Goal: Task Accomplishment & Management: Manage account settings

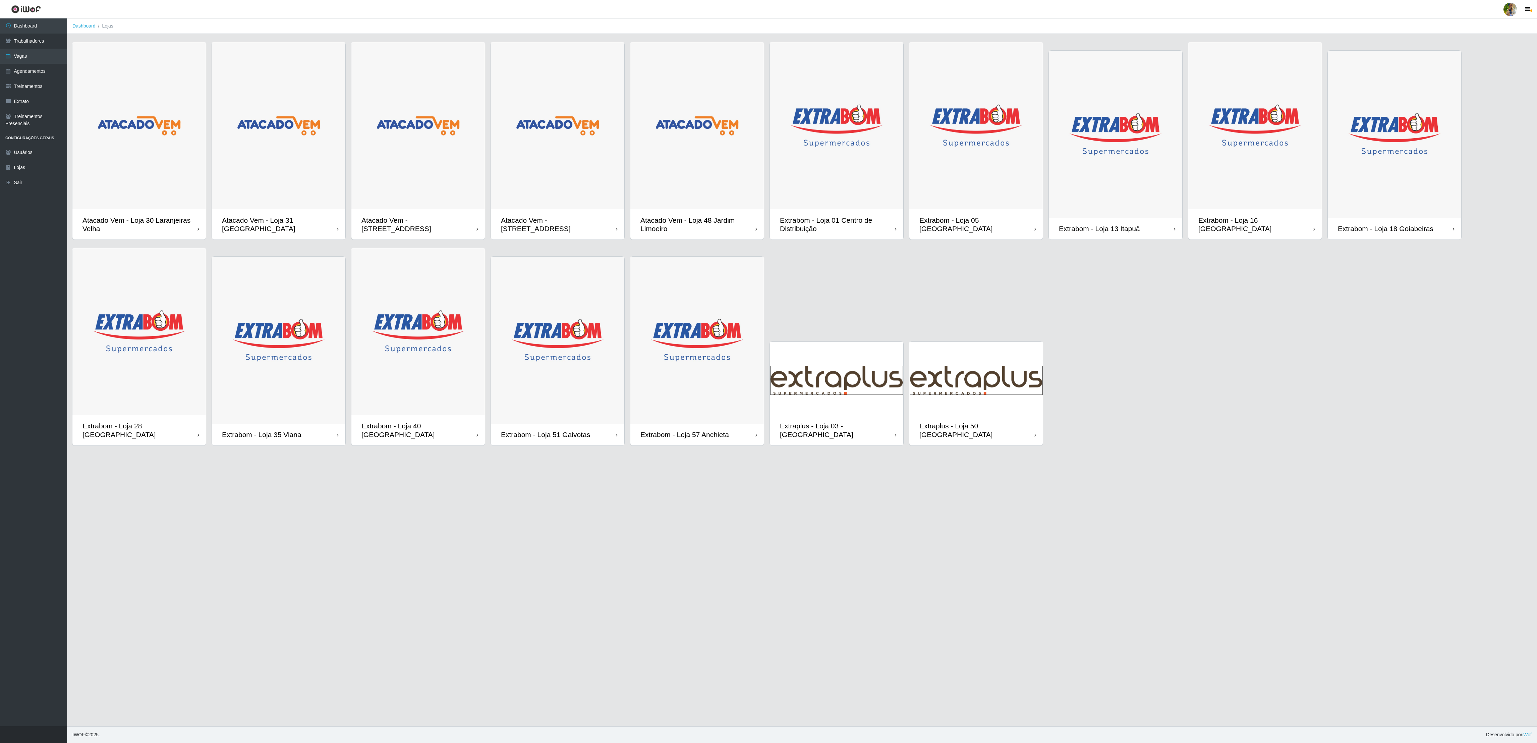
click at [1007, 159] on img at bounding box center [975, 125] width 133 height 167
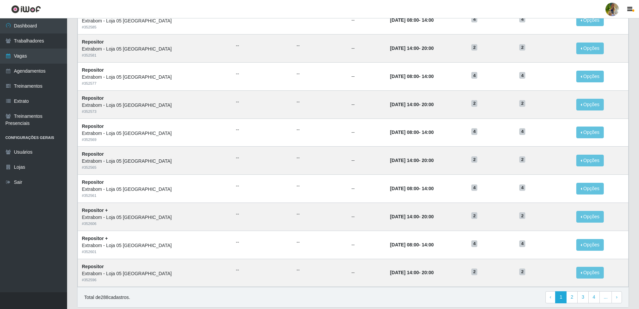
scroll to position [259, 0]
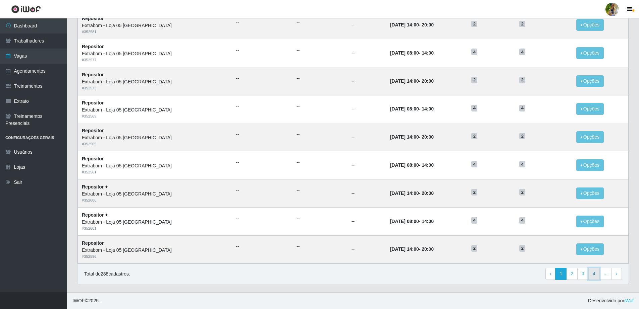
click at [592, 278] on link "4" at bounding box center [593, 274] width 11 height 12
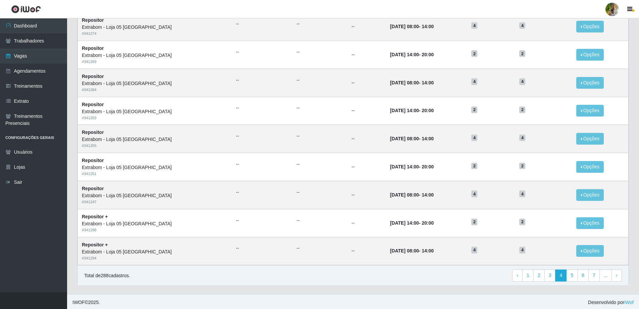
scroll to position [259, 0]
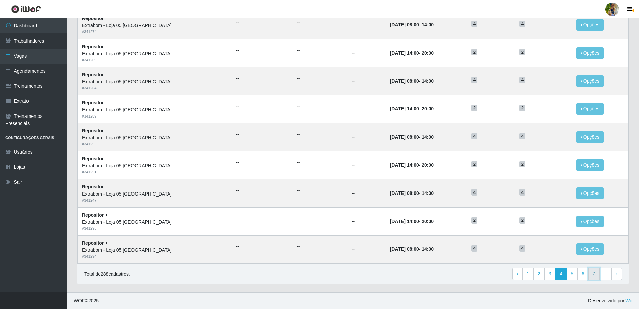
click at [589, 275] on link "7" at bounding box center [593, 274] width 11 height 12
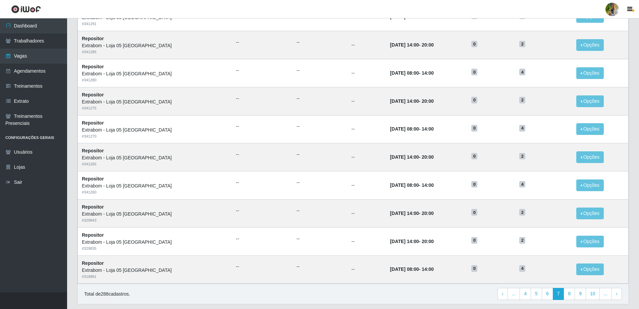
scroll to position [259, 0]
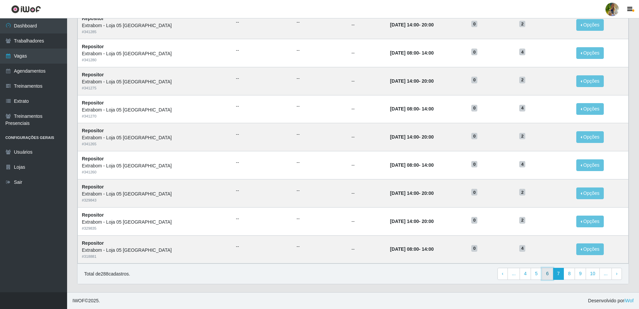
click at [550, 276] on link "6" at bounding box center [546, 274] width 11 height 12
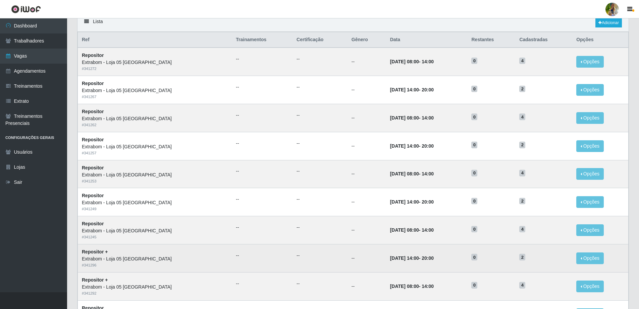
scroll to position [49, 0]
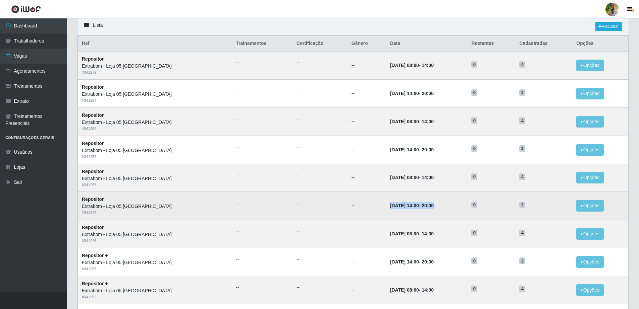
drag, startPoint x: 365, startPoint y: 205, endPoint x: 429, endPoint y: 216, distance: 65.4
click at [429, 216] on td "13/10/2025, 14:00 - 20:00" at bounding box center [426, 206] width 81 height 28
click at [418, 199] on td "13/10/2025, 14:00 - 20:00" at bounding box center [426, 206] width 81 height 28
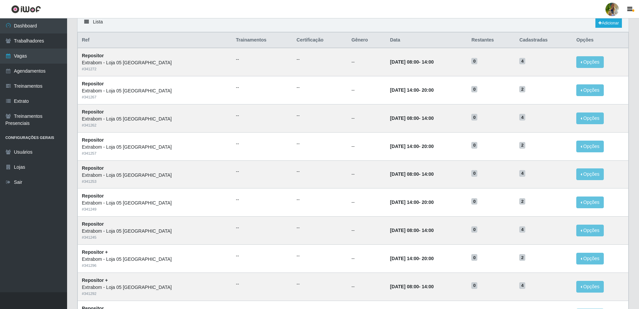
scroll to position [7, 0]
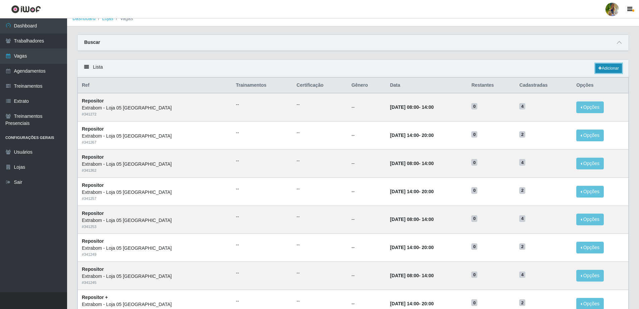
click at [609, 70] on link "Adicionar" at bounding box center [608, 68] width 26 height 9
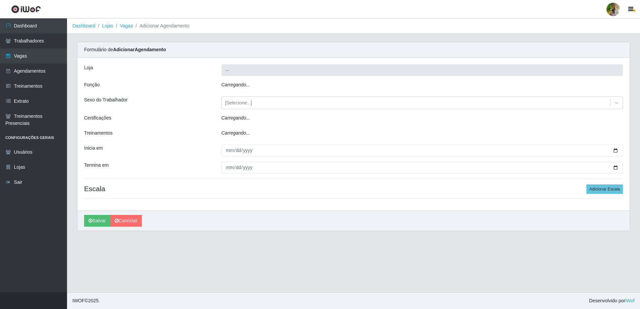
type input "Extrabom - Loja 05 [GEOGRAPHIC_DATA]"
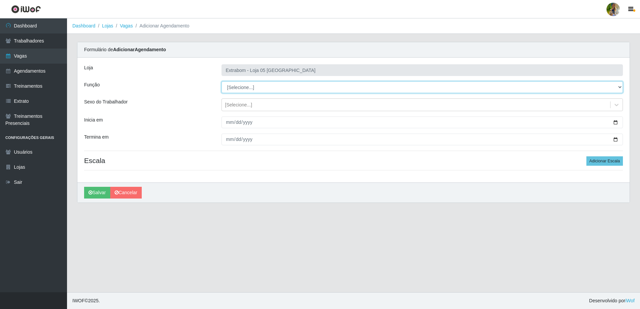
click at [235, 88] on select "[Selecione...] Repositor Repositor + Repositor ++" at bounding box center [423, 87] width 402 height 12
select select "86"
click at [222, 81] on select "[Selecione...] Repositor Repositor + Repositor ++" at bounding box center [423, 87] width 402 height 12
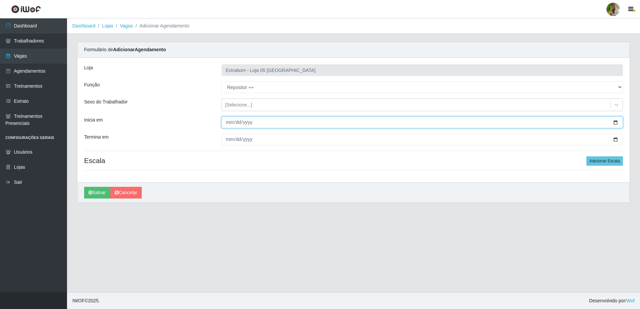
click at [227, 123] on input "Inicia em" at bounding box center [423, 123] width 402 height 12
type input "2025-10-12"
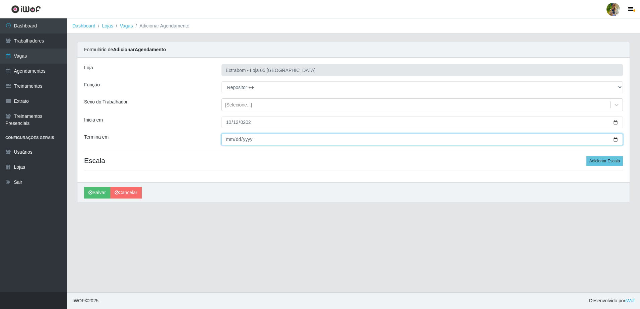
click at [231, 140] on input "Termina em" at bounding box center [423, 140] width 402 height 12
type input "2025-10-12"
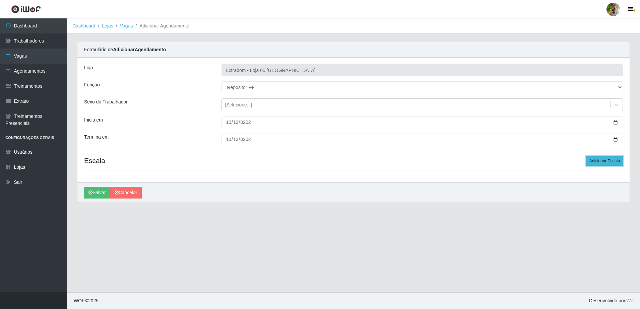
click at [611, 161] on button "Adicionar Escala" at bounding box center [605, 161] width 37 height 9
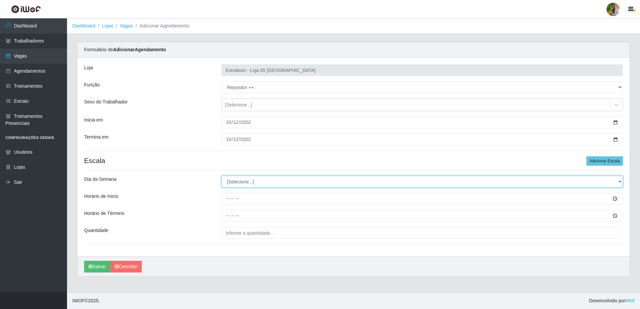
click at [232, 180] on select "[Selecione...] Segunda Terça Quarta Quinta Sexta Sábado Domingo" at bounding box center [423, 182] width 402 height 12
select select "0"
click at [222, 176] on select "[Selecione...] Segunda Terça Quarta Quinta Sexta Sábado Domingo" at bounding box center [423, 182] width 402 height 12
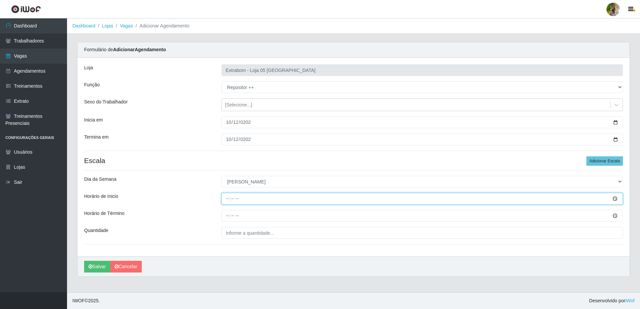
click at [228, 197] on input "Horário de Inicio" at bounding box center [423, 199] width 402 height 12
type input "13:00"
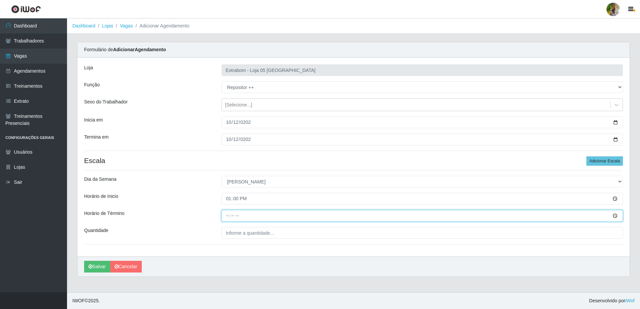
click at [226, 212] on input "Horário de Término" at bounding box center [423, 216] width 402 height 12
type input "19:00"
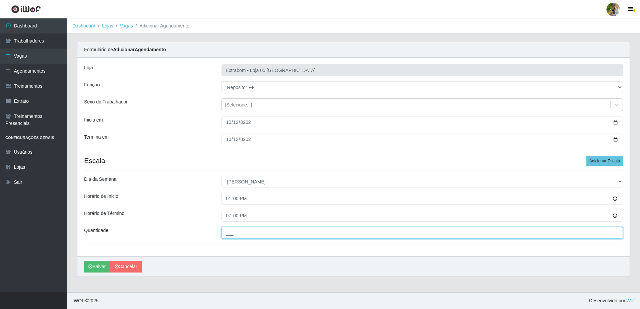
click at [244, 233] on input "___" at bounding box center [423, 233] width 402 height 12
drag, startPoint x: 233, startPoint y: 234, endPoint x: 209, endPoint y: 232, distance: 24.3
click at [209, 232] on div "Quantidade ___" at bounding box center [353, 233] width 549 height 12
type input "2__"
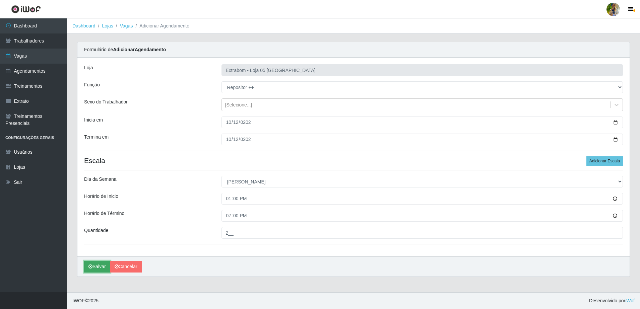
click at [102, 263] on button "Salvar" at bounding box center [97, 267] width 26 height 12
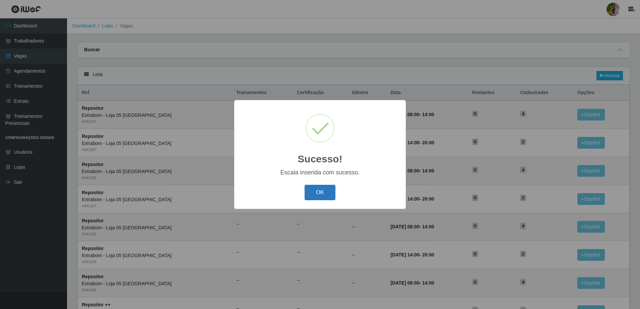
click at [323, 191] on button "OK" at bounding box center [320, 193] width 31 height 16
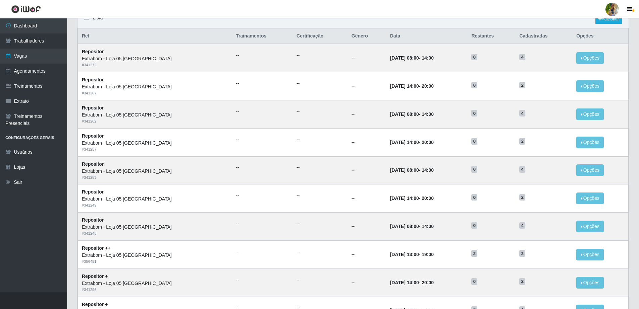
scroll to position [7, 0]
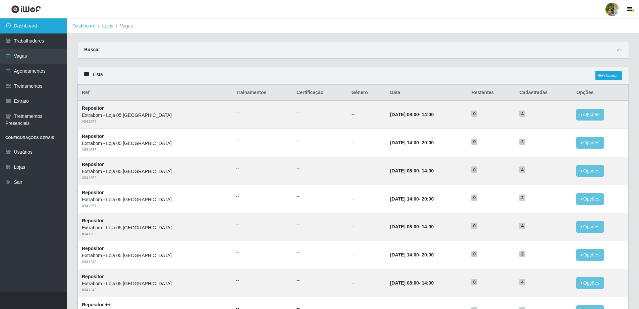
click at [50, 26] on link "Dashboard" at bounding box center [33, 25] width 67 height 15
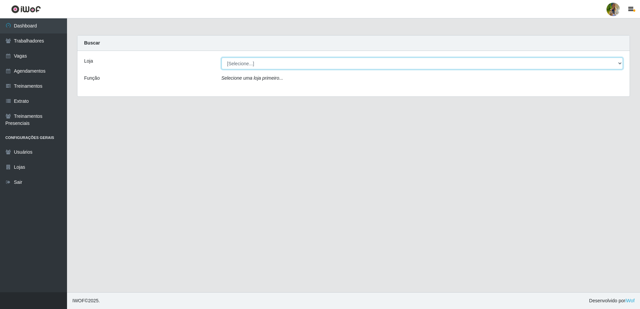
click at [273, 64] on select "[Selecione...] Atacado Vem - [GEOGRAPHIC_DATA] 30 Laranjeiras Velha Atacado Vem…" at bounding box center [423, 64] width 402 height 12
click at [222, 58] on select "[Selecione...] Atacado Vem - [GEOGRAPHIC_DATA] 30 Laranjeiras Velha Atacado Vem…" at bounding box center [423, 64] width 402 height 12
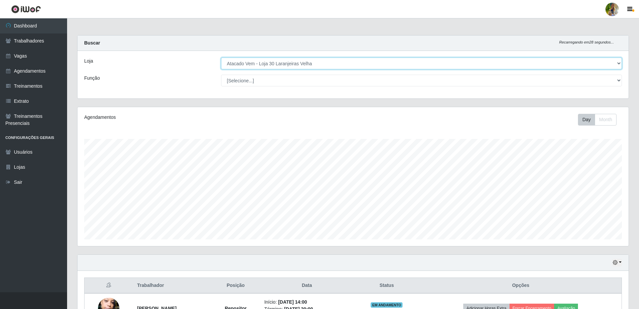
click at [270, 64] on select "[Selecione...] Atacado Vem - [GEOGRAPHIC_DATA] 30 Laranjeiras Velha Atacado Vem…" at bounding box center [421, 64] width 401 height 12
click at [221, 58] on select "[Selecione...] Atacado Vem - [GEOGRAPHIC_DATA] 30 Laranjeiras Velha Atacado Vem…" at bounding box center [421, 64] width 401 height 12
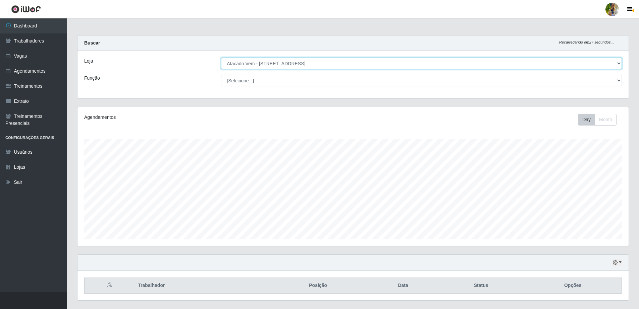
click at [294, 63] on select "[Selecione...] Atacado Vem - [GEOGRAPHIC_DATA] 30 Laranjeiras Velha Atacado Vem…" at bounding box center [421, 64] width 401 height 12
click at [301, 63] on select "[Selecione...] Atacado Vem - [GEOGRAPHIC_DATA] 30 Laranjeiras Velha Atacado Vem…" at bounding box center [421, 64] width 401 height 12
click at [221, 58] on select "[Selecione...] Atacado Vem - [GEOGRAPHIC_DATA] 30 Laranjeiras Velha Atacado Vem…" at bounding box center [421, 64] width 401 height 12
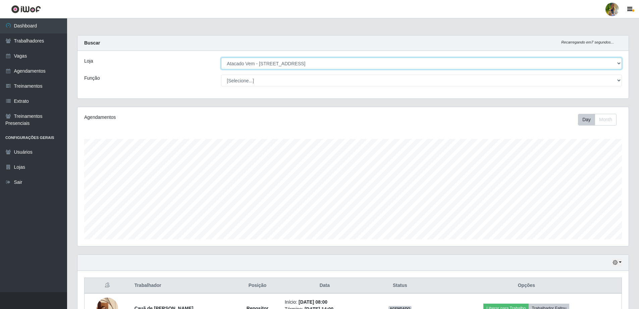
click at [292, 63] on select "[Selecione...] Atacado Vem - [GEOGRAPHIC_DATA] 30 Laranjeiras Velha Atacado Vem…" at bounding box center [421, 64] width 401 height 12
click at [221, 58] on select "[Selecione...] Atacado Vem - [GEOGRAPHIC_DATA] 30 Laranjeiras Velha Atacado Vem…" at bounding box center [421, 64] width 401 height 12
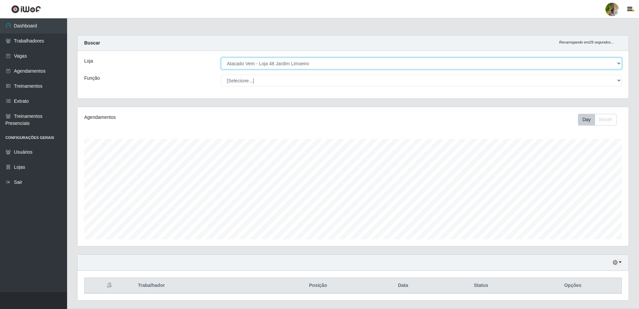
scroll to position [16, 0]
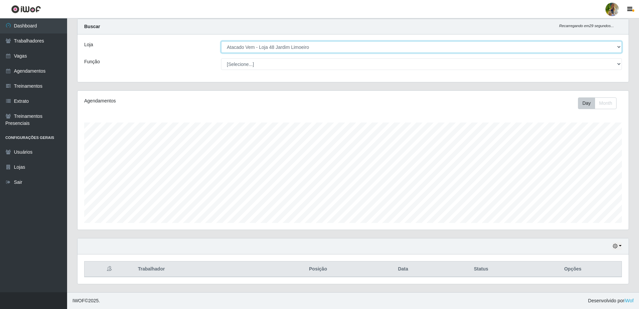
click at [284, 49] on select "[Selecione...] Atacado Vem - [GEOGRAPHIC_DATA] 30 Laranjeiras Velha Atacado Vem…" at bounding box center [421, 47] width 401 height 12
click at [221, 43] on select "[Selecione...] Atacado Vem - [GEOGRAPHIC_DATA] 30 Laranjeiras Velha Atacado Vem…" at bounding box center [421, 47] width 401 height 12
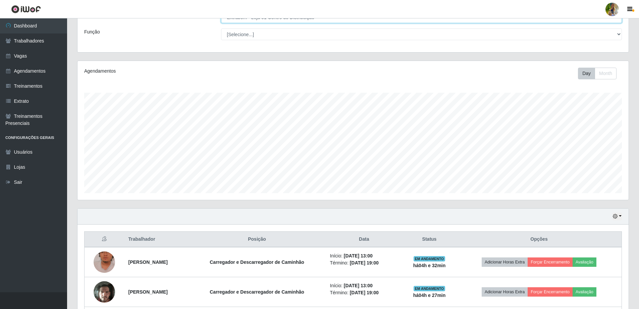
scroll to position [0, 0]
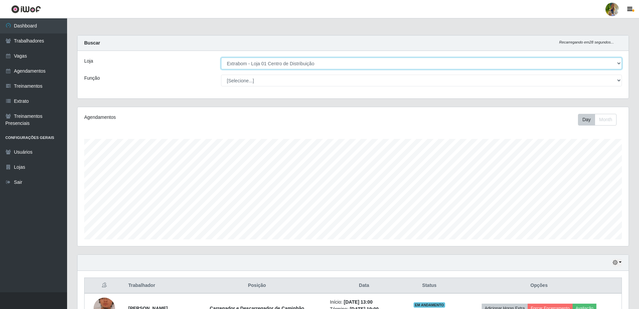
click at [299, 63] on select "[Selecione...] Atacado Vem - [GEOGRAPHIC_DATA] 30 Laranjeiras Velha Atacado Vem…" at bounding box center [421, 64] width 401 height 12
click at [221, 58] on select "[Selecione...] Atacado Vem - [GEOGRAPHIC_DATA] 30 Laranjeiras Velha Atacado Vem…" at bounding box center [421, 64] width 401 height 12
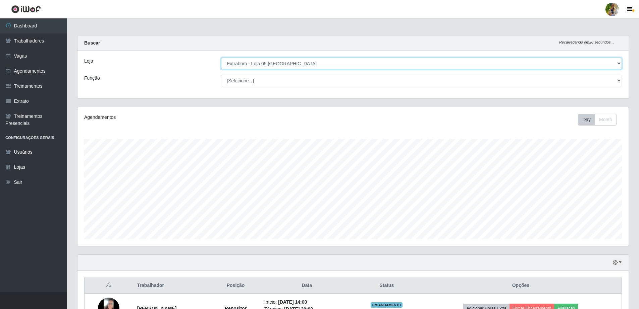
click at [281, 60] on select "[Selecione...] Atacado Vem - [GEOGRAPHIC_DATA] 30 Laranjeiras Velha Atacado Vem…" at bounding box center [421, 64] width 401 height 12
click at [221, 58] on select "[Selecione...] Atacado Vem - [GEOGRAPHIC_DATA] 30 Laranjeiras Velha Atacado Vem…" at bounding box center [421, 64] width 401 height 12
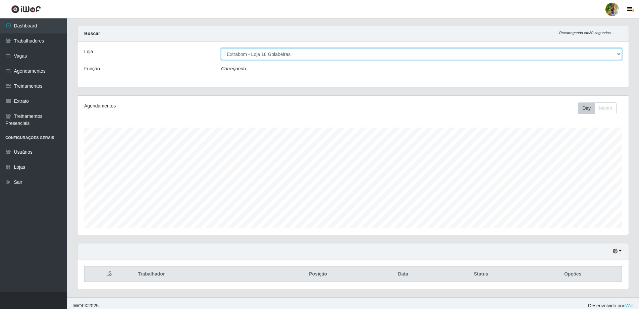
scroll to position [14, 0]
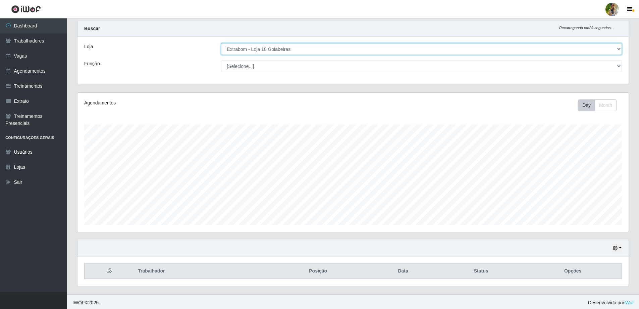
click at [298, 52] on select "[Selecione...] Atacado Vem - [GEOGRAPHIC_DATA] 30 Laranjeiras Velha Atacado Vem…" at bounding box center [421, 49] width 401 height 12
click at [221, 43] on select "[Selecione...] Atacado Vem - [GEOGRAPHIC_DATA] 30 Laranjeiras Velha Atacado Vem…" at bounding box center [421, 49] width 401 height 12
click at [281, 48] on select "[Selecione...] Atacado Vem - [GEOGRAPHIC_DATA] 30 Laranjeiras Velha Atacado Vem…" at bounding box center [421, 47] width 401 height 12
click at [221, 43] on select "[Selecione...] Atacado Vem - [GEOGRAPHIC_DATA] 30 Laranjeiras Velha Atacado Vem…" at bounding box center [421, 47] width 401 height 12
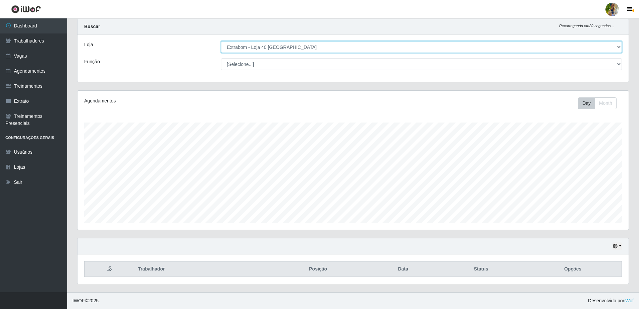
drag, startPoint x: 279, startPoint y: 48, endPoint x: 279, endPoint y: 51, distance: 3.7
click at [279, 48] on select "[Selecione...] Atacado Vem - [GEOGRAPHIC_DATA] 30 Laranjeiras Velha Atacado Vem…" at bounding box center [421, 47] width 401 height 12
click at [221, 43] on select "[Selecione...] Atacado Vem - [GEOGRAPHIC_DATA] 30 Laranjeiras Velha Atacado Vem…" at bounding box center [421, 47] width 401 height 12
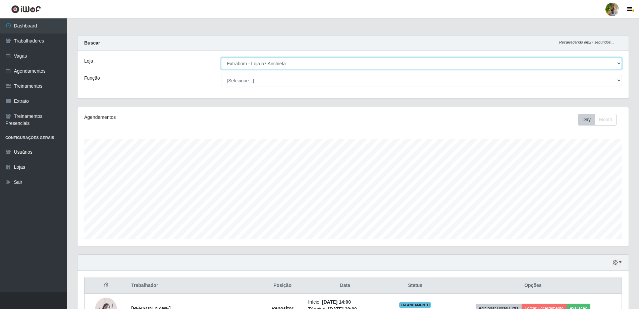
scroll to position [106, 0]
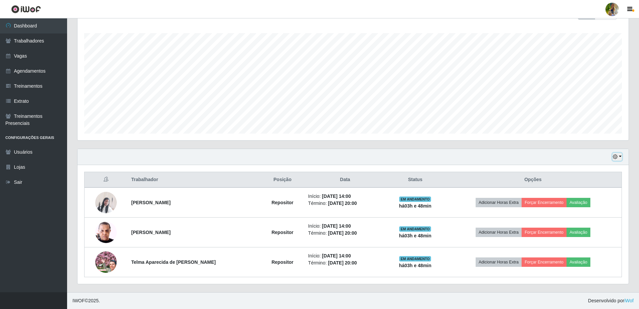
click at [616, 159] on icon "button" at bounding box center [614, 157] width 5 height 5
click at [599, 182] on button "1 dia" at bounding box center [594, 183] width 53 height 14
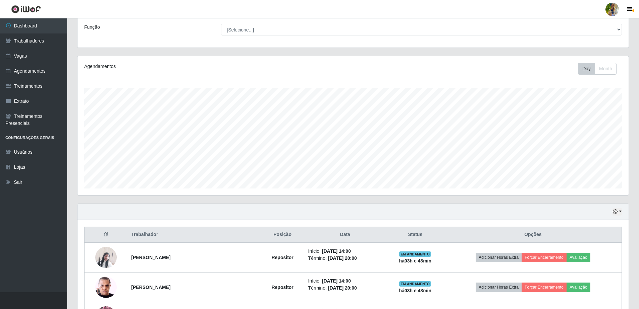
scroll to position [0, 0]
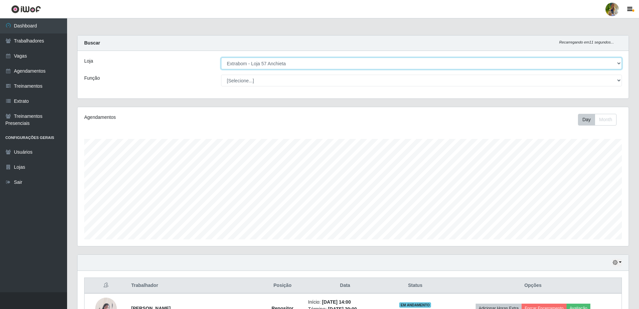
click at [266, 65] on select "[Selecione...] Atacado Vem - [GEOGRAPHIC_DATA] 30 Laranjeiras Velha Atacado Vem…" at bounding box center [421, 64] width 401 height 12
click at [295, 64] on select "[Selecione...] Atacado Vem - [GEOGRAPHIC_DATA] 30 Laranjeiras Velha Atacado Vem…" at bounding box center [421, 64] width 401 height 12
click at [221, 58] on select "[Selecione...] Atacado Vem - [GEOGRAPHIC_DATA] 30 Laranjeiras Velha Atacado Vem…" at bounding box center [421, 64] width 401 height 12
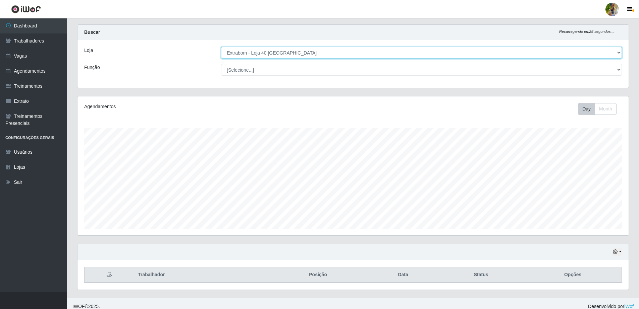
scroll to position [16, 0]
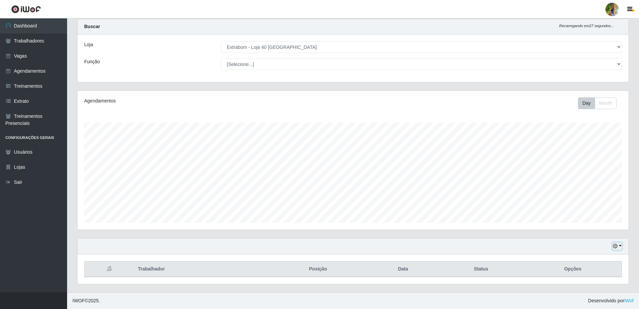
click at [618, 248] on button "button" at bounding box center [616, 247] width 9 height 8
click at [592, 219] on button "1 Semana" at bounding box center [594, 222] width 53 height 14
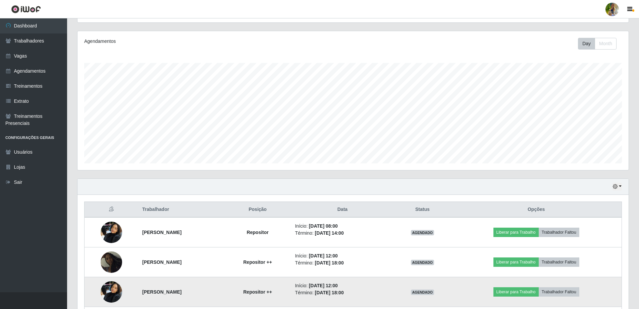
scroll to position [0, 0]
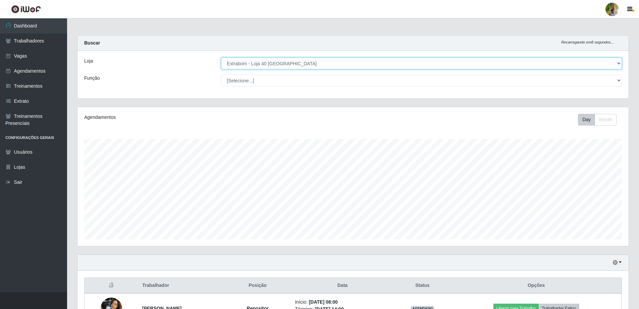
click at [255, 63] on select "[Selecione...] Atacado Vem - [GEOGRAPHIC_DATA] 30 Laranjeiras Velha Atacado Vem…" at bounding box center [421, 64] width 401 height 12
select select "461"
click at [221, 58] on select "[Selecione...] Atacado Vem - [GEOGRAPHIC_DATA] 30 Laranjeiras Velha Atacado Vem…" at bounding box center [421, 64] width 401 height 12
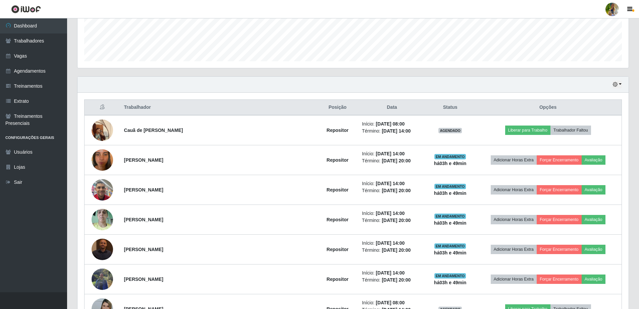
scroll to position [142, 0]
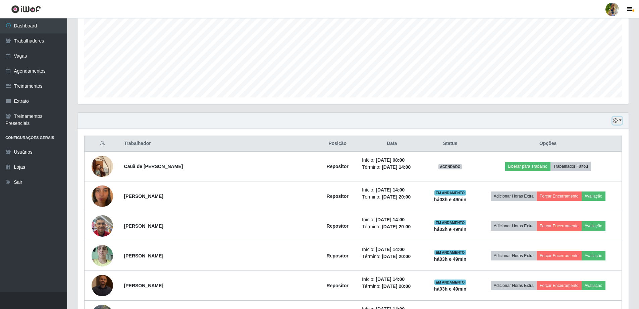
click at [614, 117] on button "button" at bounding box center [616, 121] width 9 height 8
click at [605, 133] on button "Hoje" at bounding box center [594, 133] width 53 height 14
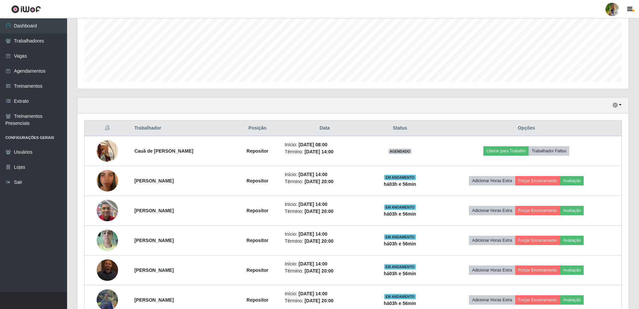
scroll to position [195, 0]
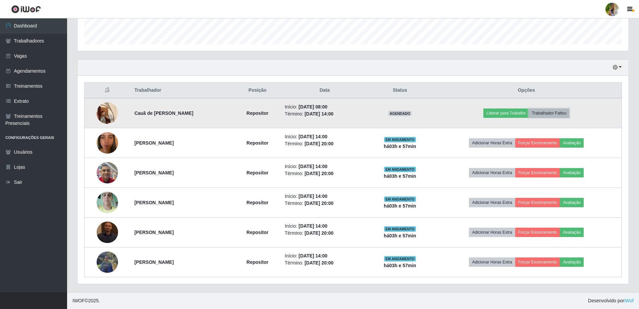
click at [563, 112] on button "Trabalhador Faltou" at bounding box center [548, 113] width 41 height 9
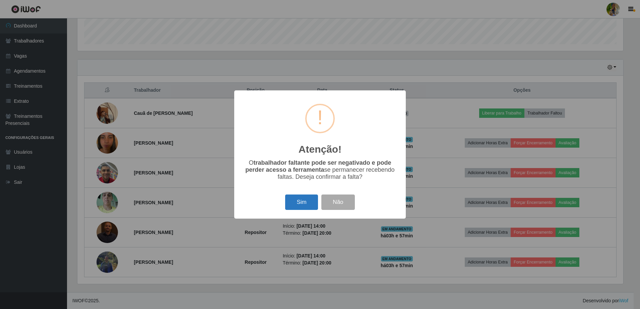
click at [300, 202] on button "Sim" at bounding box center [301, 203] width 33 height 16
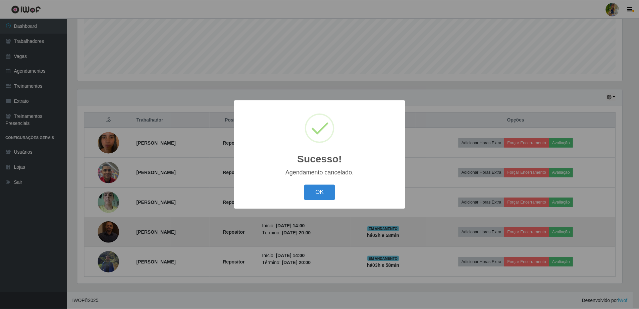
scroll to position [166, 0]
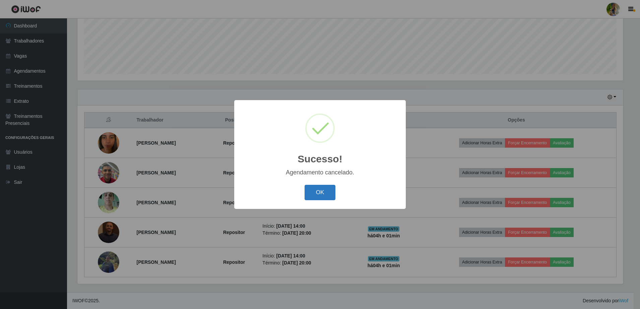
click at [317, 198] on button "OK" at bounding box center [320, 193] width 31 height 16
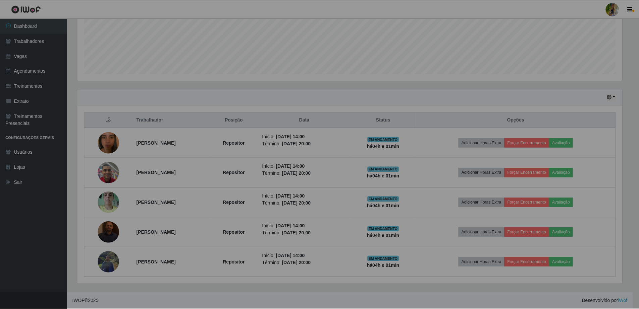
scroll to position [139, 551]
